Goal: Check status: Check status

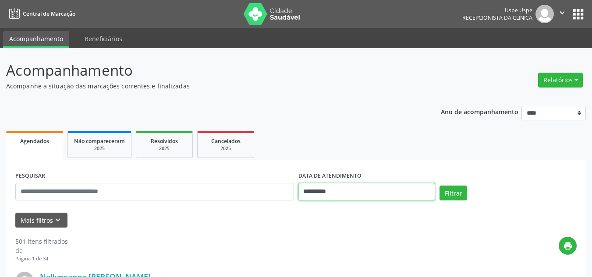
click at [354, 190] on input "**********" at bounding box center [366, 192] width 137 height 18
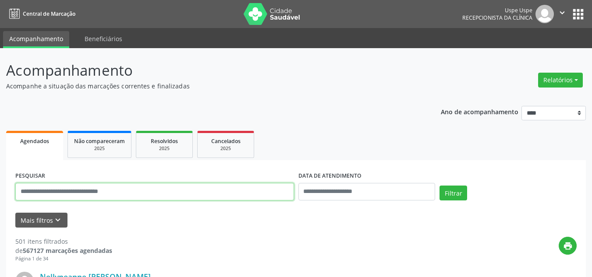
drag, startPoint x: 89, startPoint y: 193, endPoint x: 227, endPoint y: 196, distance: 138.1
click at [89, 193] on input "text" at bounding box center [154, 192] width 279 height 18
type input "**********"
click at [440, 186] on button "Filtrar" at bounding box center [454, 193] width 28 height 15
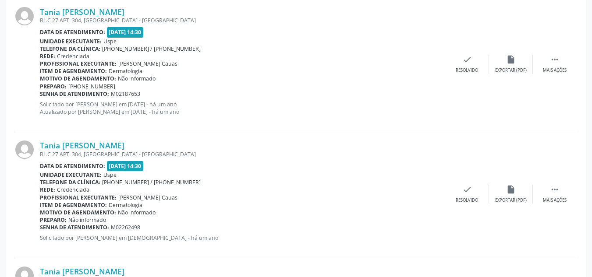
scroll to position [2026, 0]
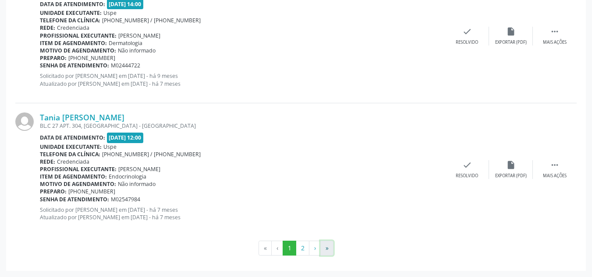
click at [324, 252] on button "»" at bounding box center [326, 248] width 13 height 15
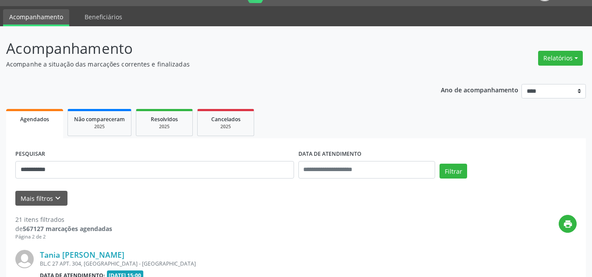
scroll to position [829, 0]
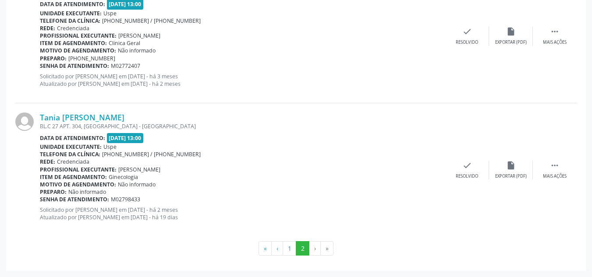
drag, startPoint x: 333, startPoint y: 250, endPoint x: 327, endPoint y: 250, distance: 5.3
click at [329, 250] on li "»" at bounding box center [327, 248] width 13 height 15
click at [327, 250] on li "»" at bounding box center [327, 248] width 13 height 15
click at [330, 251] on li "»" at bounding box center [327, 248] width 13 height 15
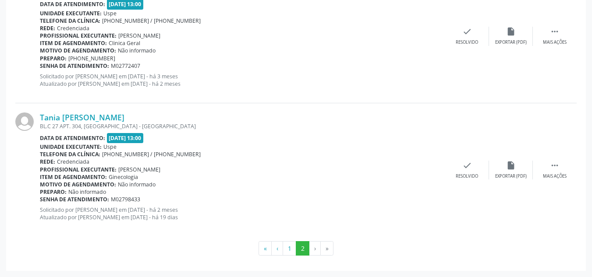
click at [314, 248] on li "›" at bounding box center [314, 248] width 11 height 15
click at [331, 253] on li "»" at bounding box center [327, 248] width 13 height 15
click at [326, 252] on li "»" at bounding box center [327, 248] width 13 height 15
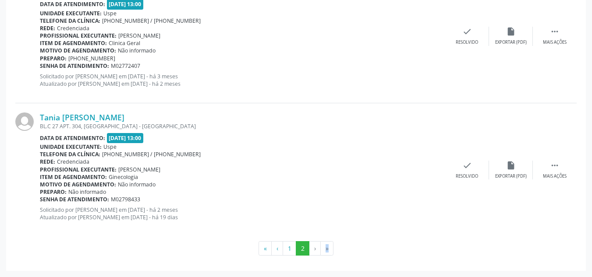
click at [326, 252] on li "»" at bounding box center [327, 248] width 13 height 15
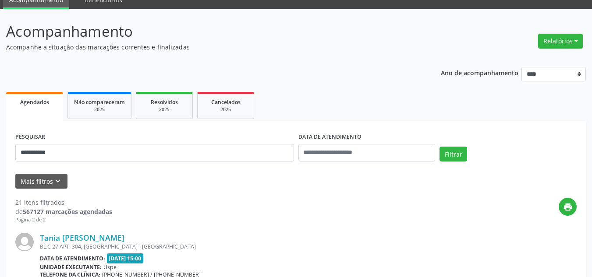
scroll to position [0, 0]
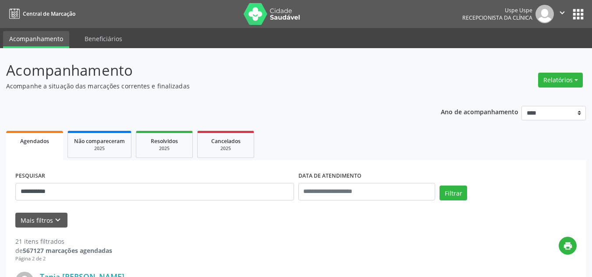
click at [131, 181] on div "**********" at bounding box center [154, 188] width 283 height 37
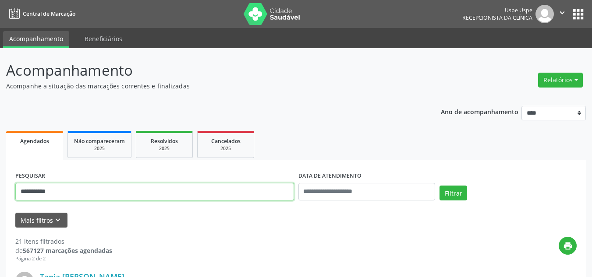
click at [132, 192] on input "**********" at bounding box center [154, 192] width 279 height 18
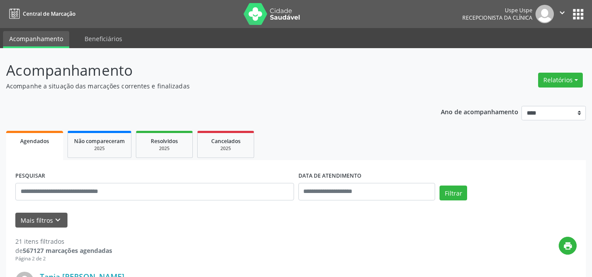
click at [163, 201] on div "PESQUISAR" at bounding box center [154, 188] width 283 height 37
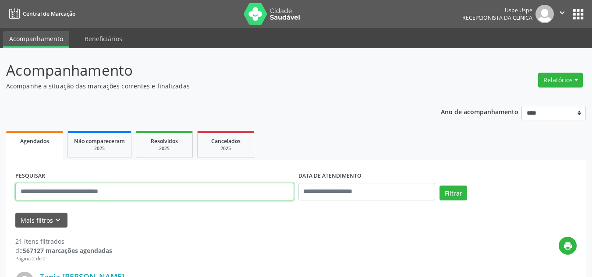
click at [182, 197] on input "text" at bounding box center [154, 192] width 279 height 18
type input "**********"
click at [440, 186] on button "Filtrar" at bounding box center [454, 193] width 28 height 15
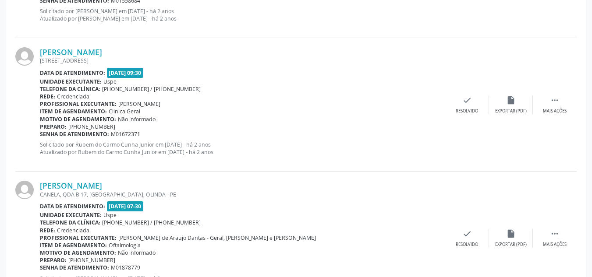
scroll to position [2033, 0]
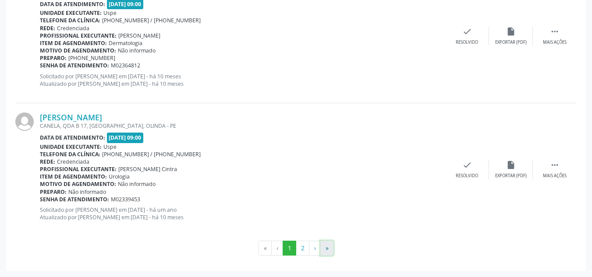
click at [324, 255] on button "»" at bounding box center [326, 248] width 13 height 15
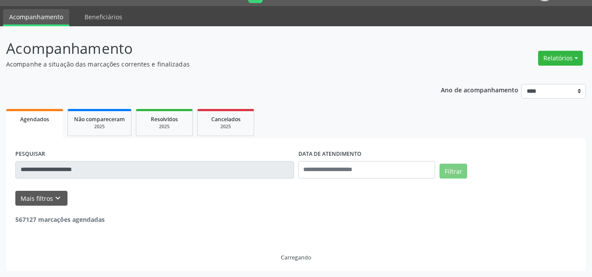
scroll to position [829, 0]
